Goal: Check status

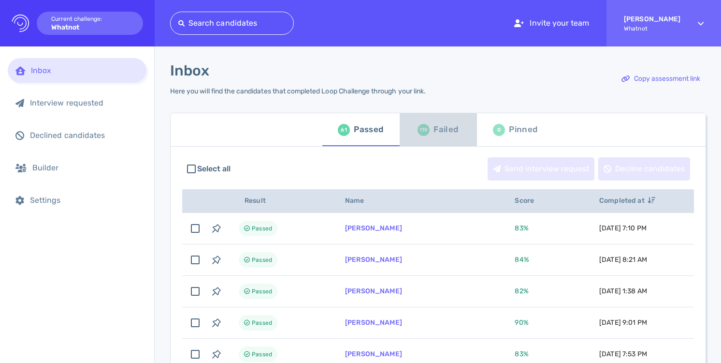
click at [426, 132] on div "119" at bounding box center [424, 130] width 12 height 12
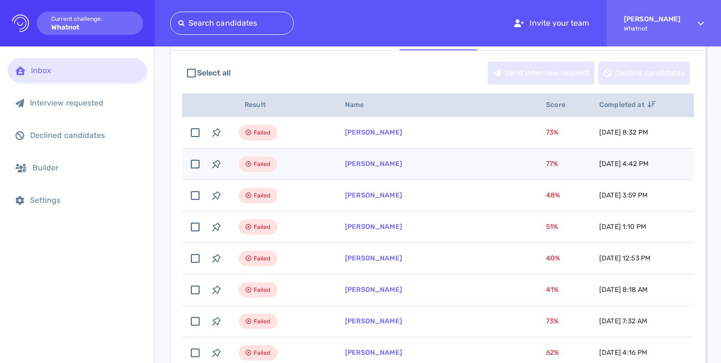
scroll to position [0, 0]
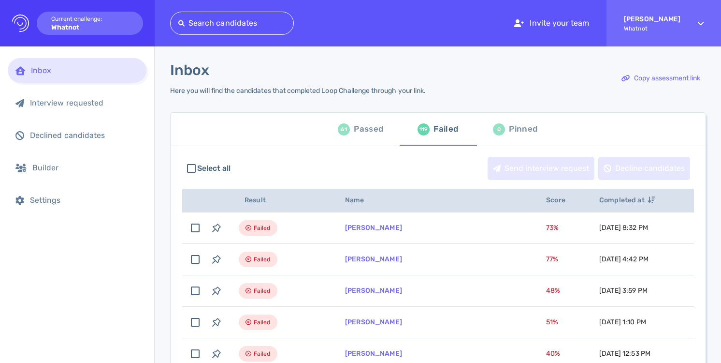
click at [372, 127] on div "Passed" at bounding box center [368, 129] width 29 height 15
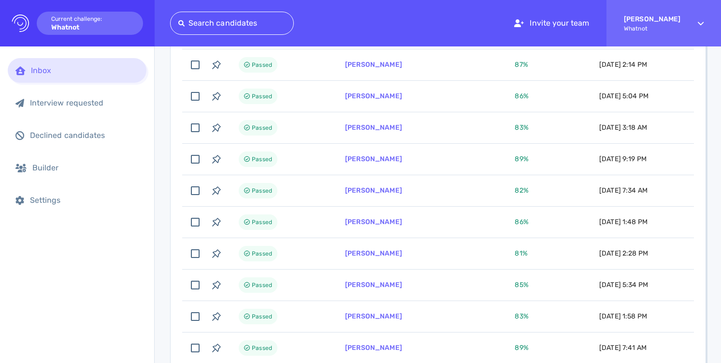
scroll to position [640, 0]
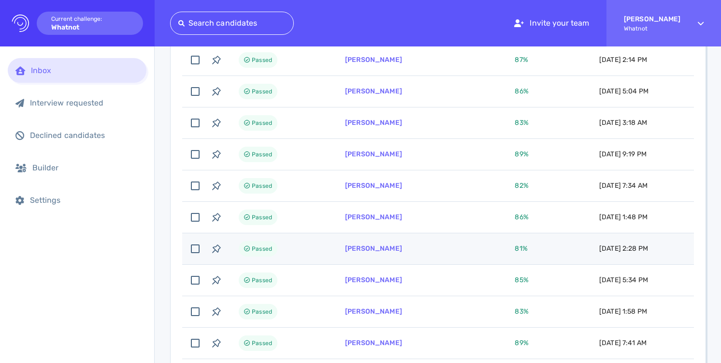
click at [367, 253] on td "[PERSON_NAME]" at bounding box center [419, 248] width 170 height 31
checkbox input "true"
click at [369, 250] on link "[PERSON_NAME]" at bounding box center [373, 248] width 57 height 8
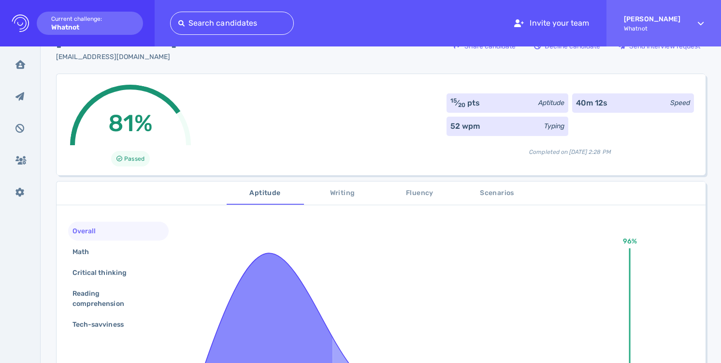
scroll to position [47, 0]
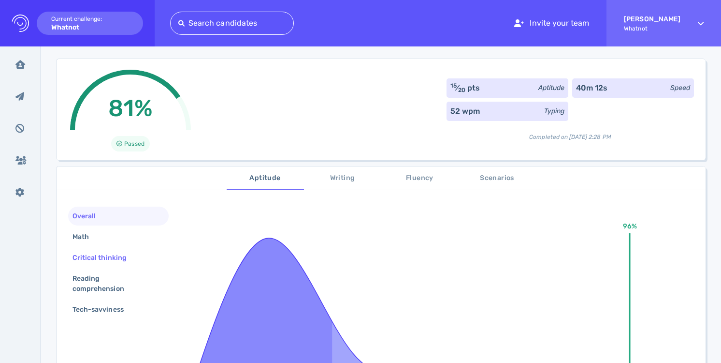
click at [114, 262] on div "Critical thinking" at bounding box center [105, 257] width 68 height 14
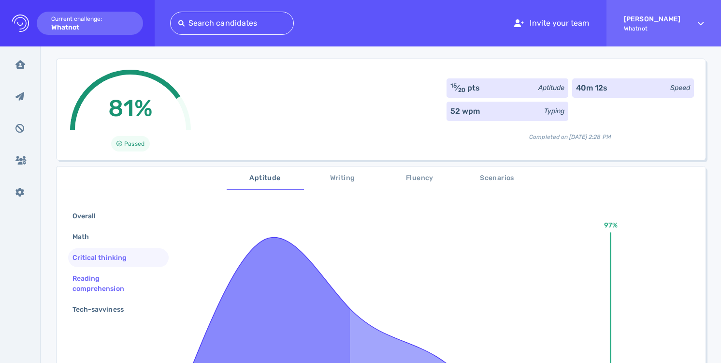
click at [113, 276] on div "Reading comprehension" at bounding box center [115, 283] width 88 height 24
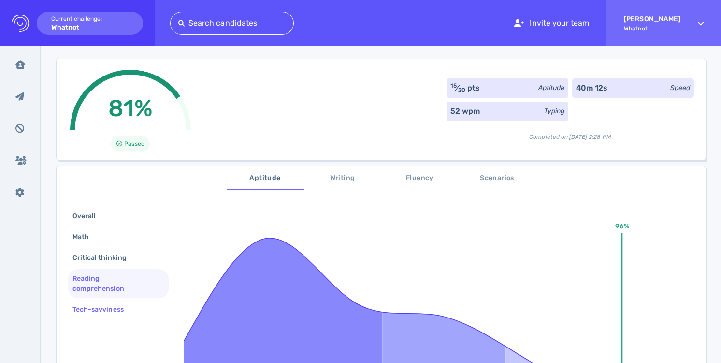
click at [114, 302] on div "Tech-savviness" at bounding box center [103, 309] width 65 height 14
